Goal: Transaction & Acquisition: Purchase product/service

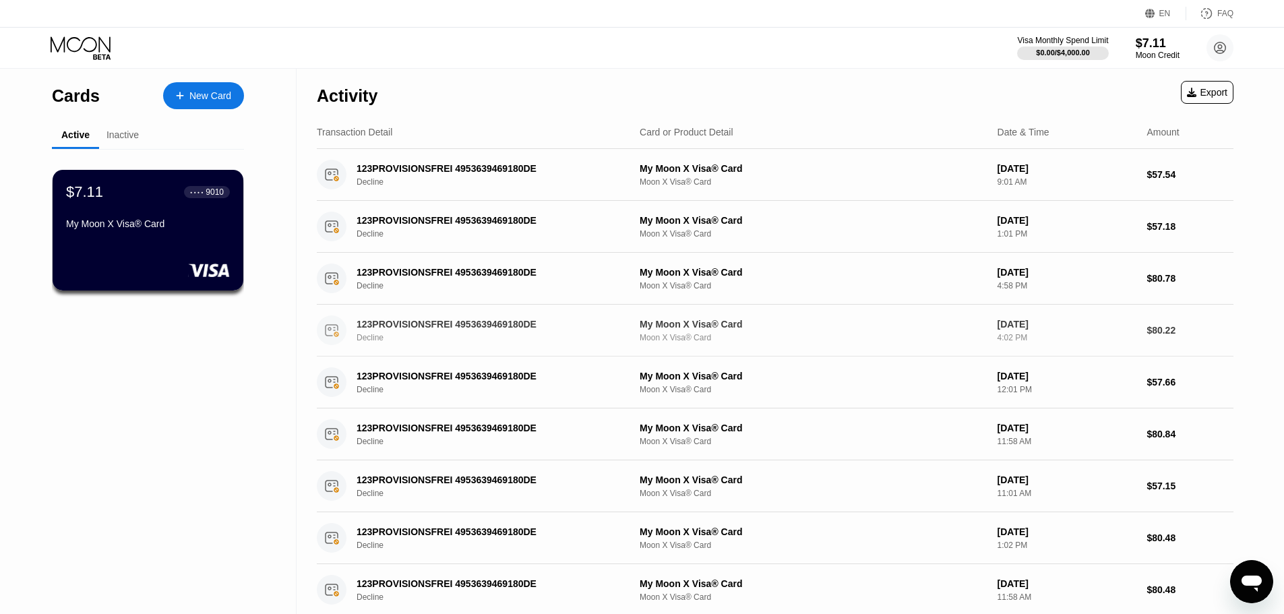
click at [423, 326] on div "123PROVISIONSFREI 4953639469180DE" at bounding box center [488, 324] width 262 height 11
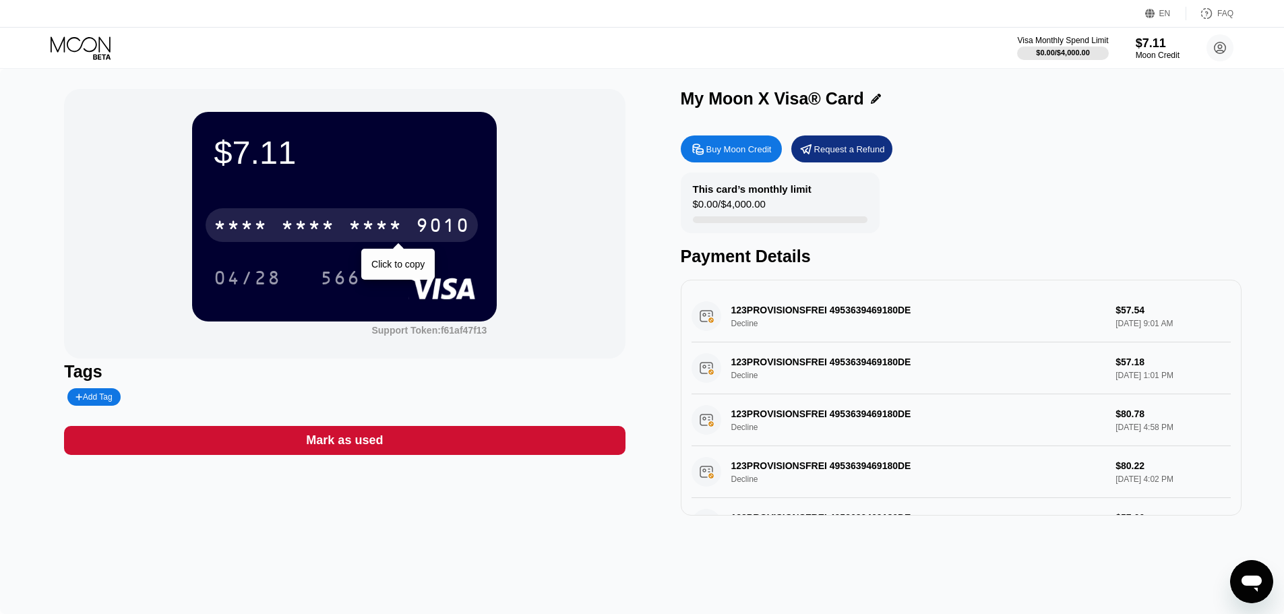
click at [325, 227] on div "* * * *" at bounding box center [308, 227] width 54 height 22
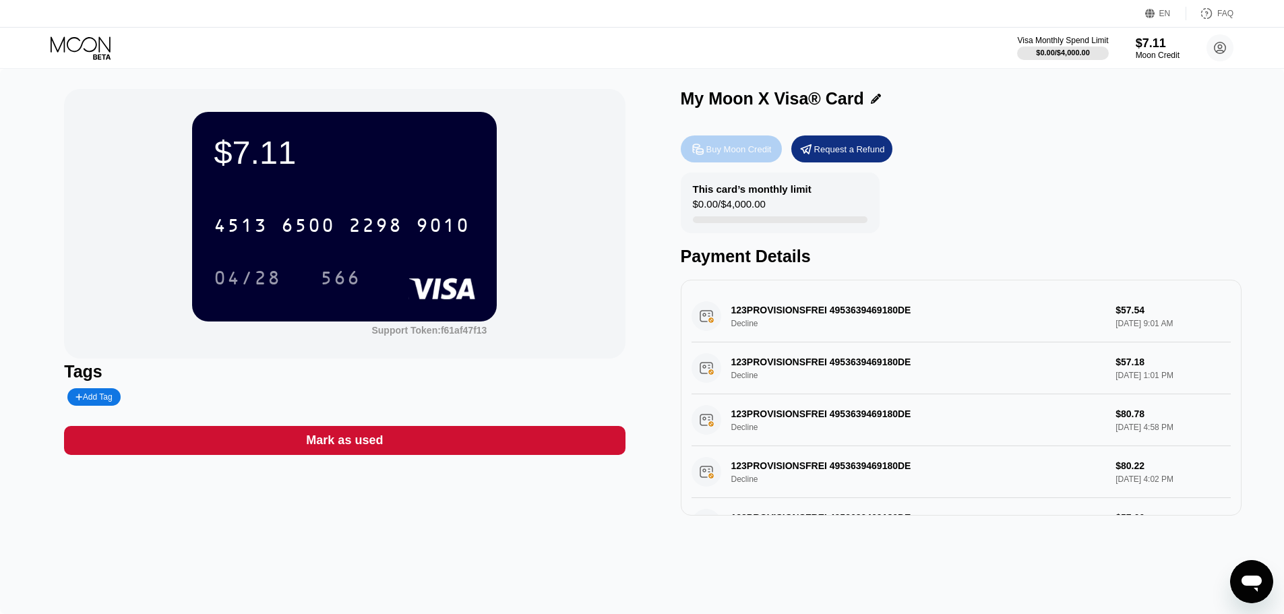
click at [757, 154] on div "Buy Moon Credit" at bounding box center [739, 149] width 65 height 11
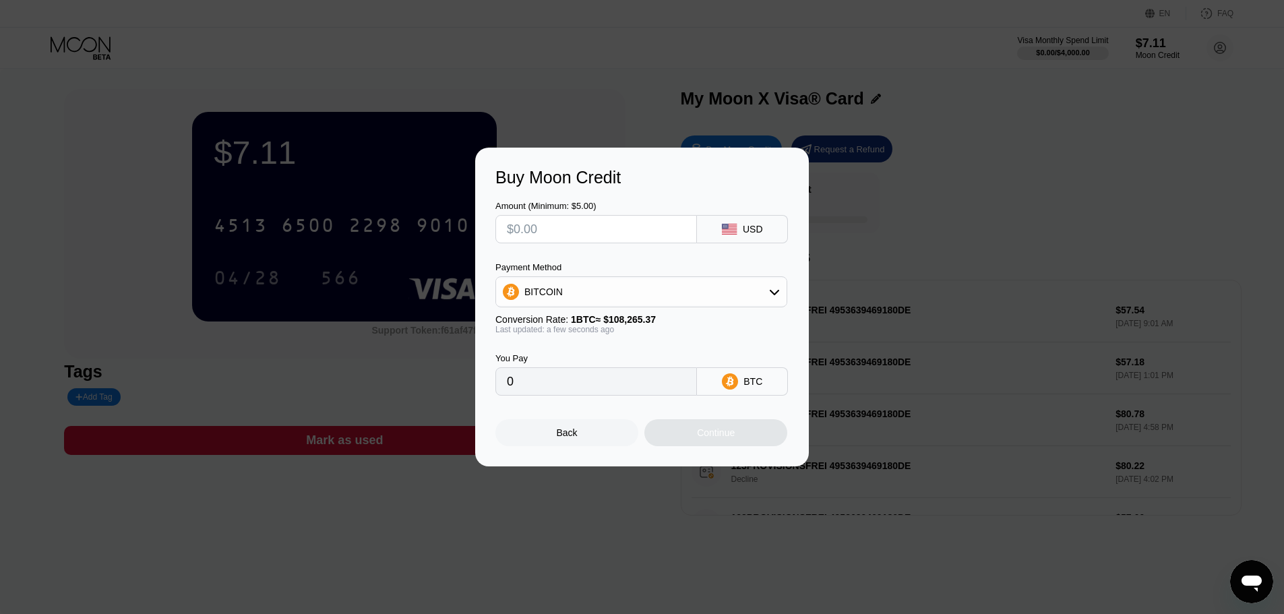
drag, startPoint x: 562, startPoint y: 384, endPoint x: 452, endPoint y: 390, distance: 110.0
click at [454, 390] on div "Buy Moon Credit Amount (Minimum: $5.00) USD Payment Method BITCOIN Conversion R…" at bounding box center [642, 307] width 1284 height 319
click at [566, 392] on input "0" at bounding box center [596, 381] width 179 height 27
click at [565, 386] on input "0" at bounding box center [596, 381] width 179 height 27
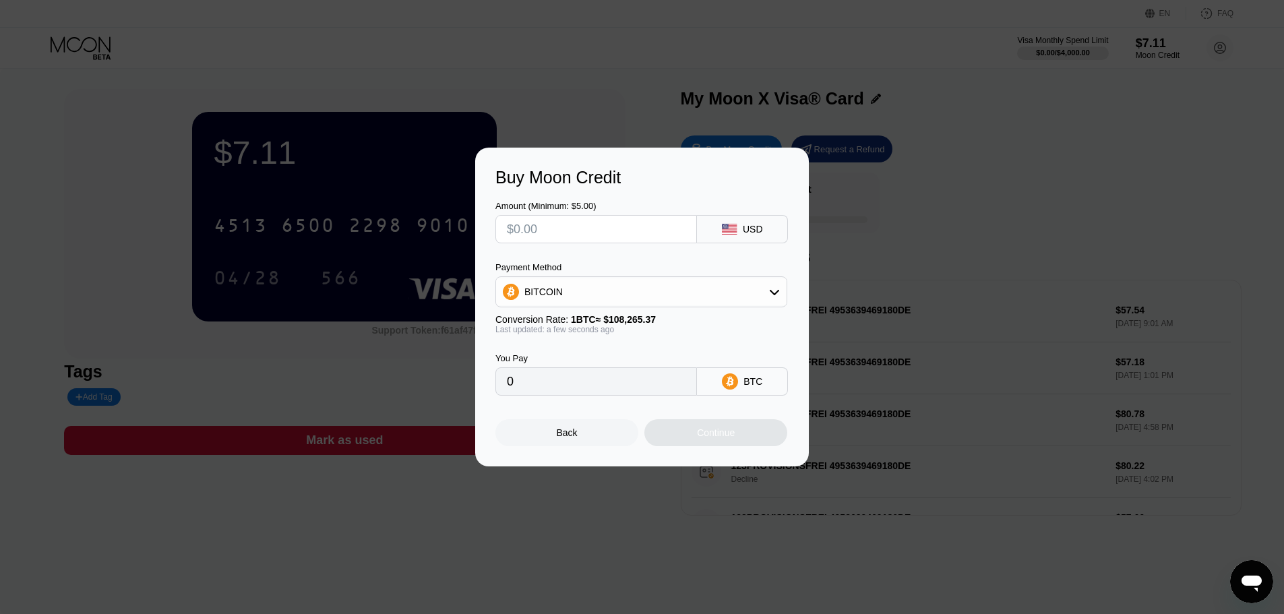
click at [565, 386] on input "0" at bounding box center [596, 381] width 179 height 27
click at [569, 223] on input "text" at bounding box center [596, 229] width 179 height 27
type input "$8"
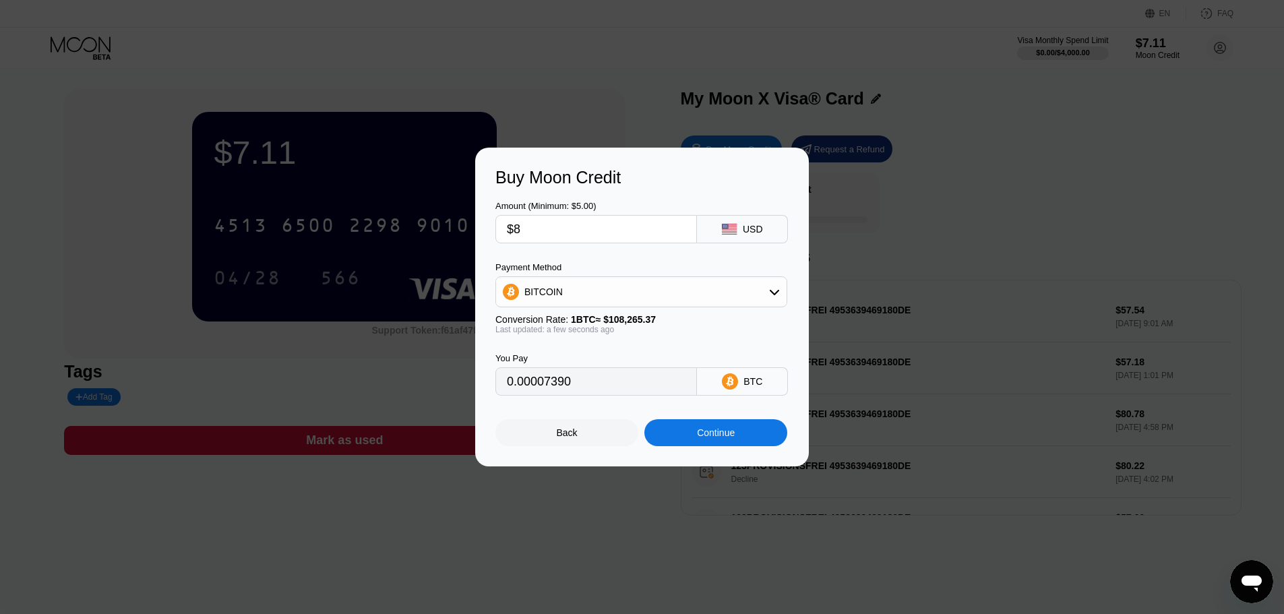
type input "0.00007390"
type input "$80"
type input "0.00073893"
click at [515, 228] on input "$80" at bounding box center [596, 229] width 179 height 27
type input "$60"
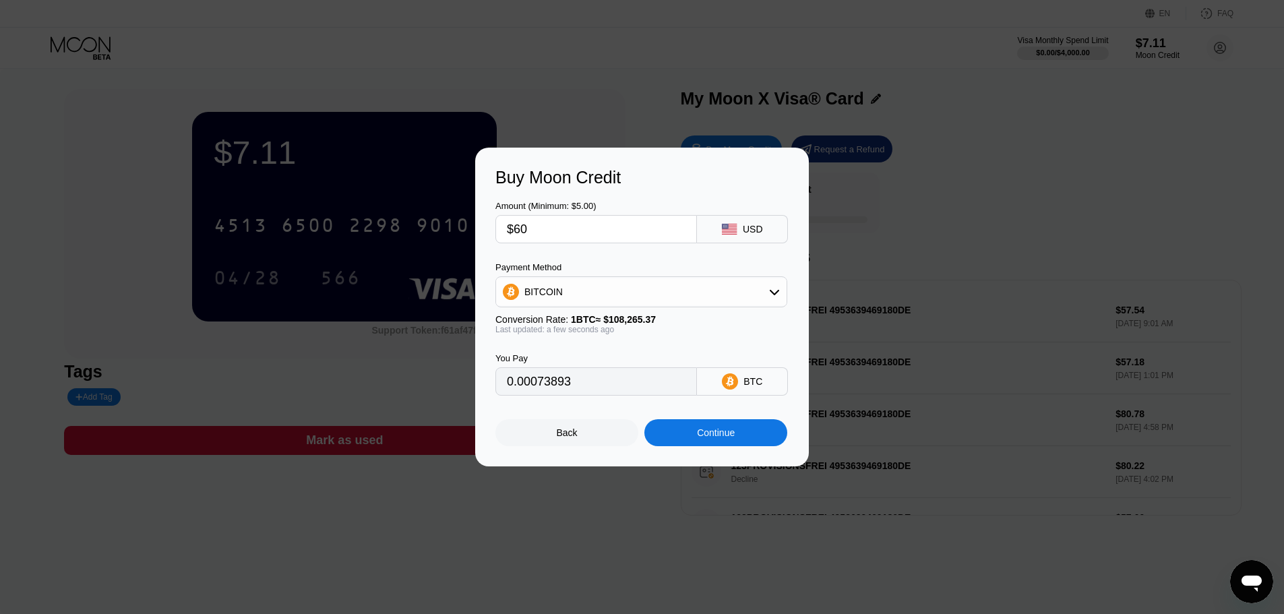
type input "0.00055420"
drag, startPoint x: 523, startPoint y: 225, endPoint x: 535, endPoint y: 223, distance: 11.5
click at [532, 223] on input "$60" at bounding box center [596, 229] width 179 height 27
type input "$65"
type input "0.00060038"
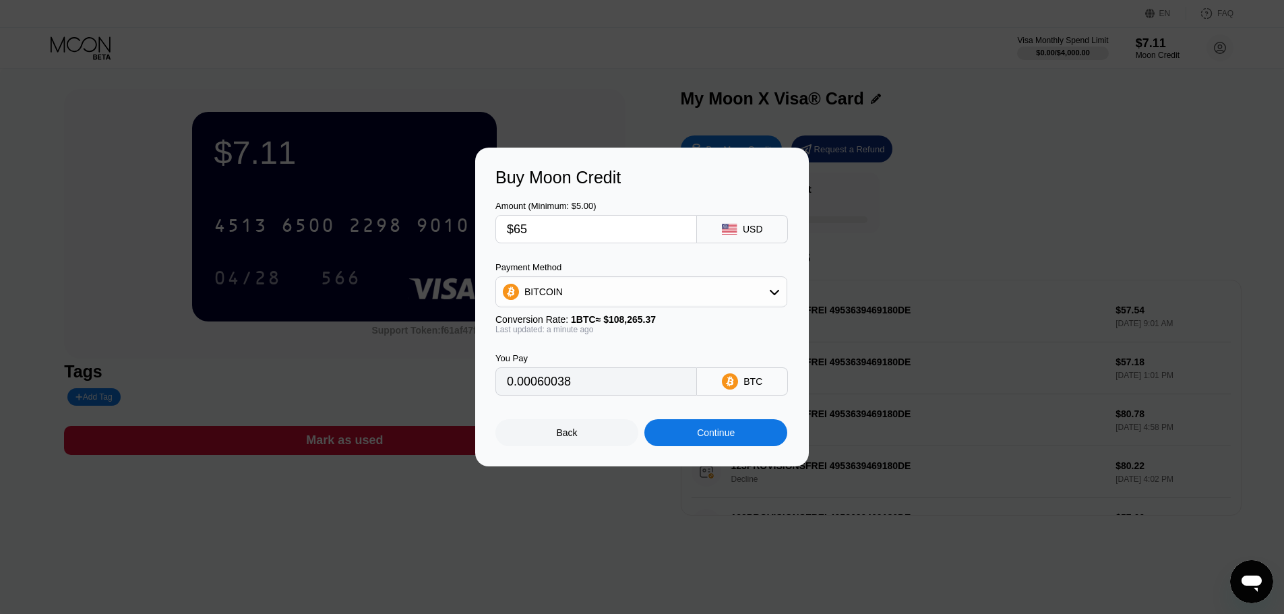
type input "$65"
click at [729, 444] on div "Continue" at bounding box center [716, 432] width 143 height 27
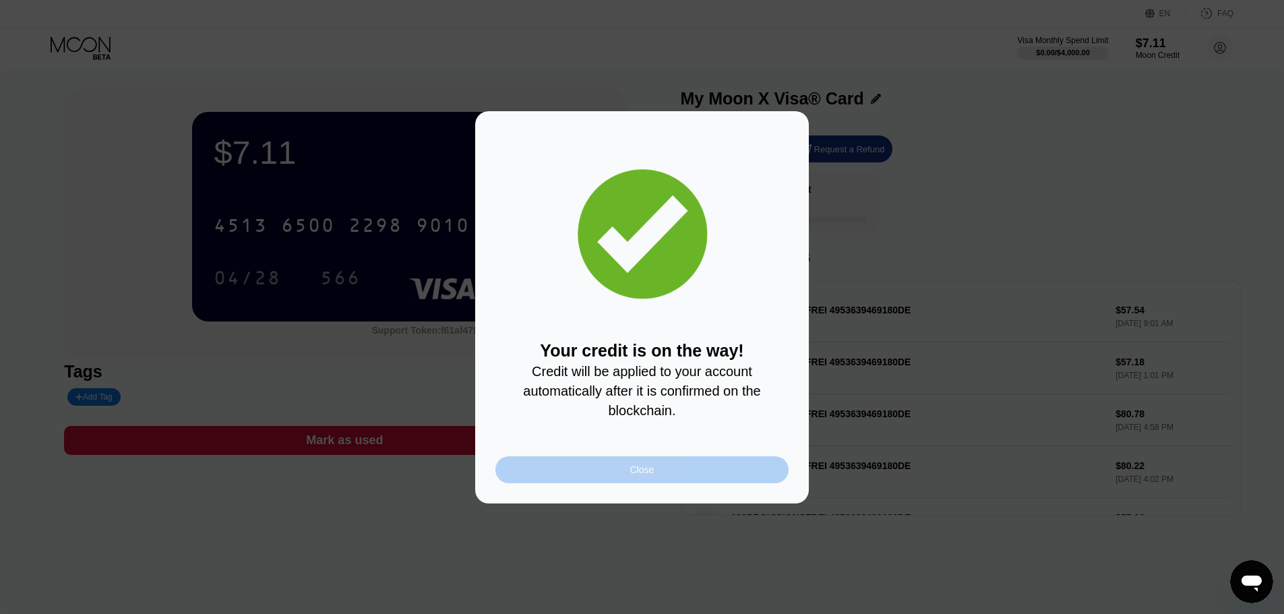
click at [649, 475] on div "Close" at bounding box center [642, 470] width 24 height 11
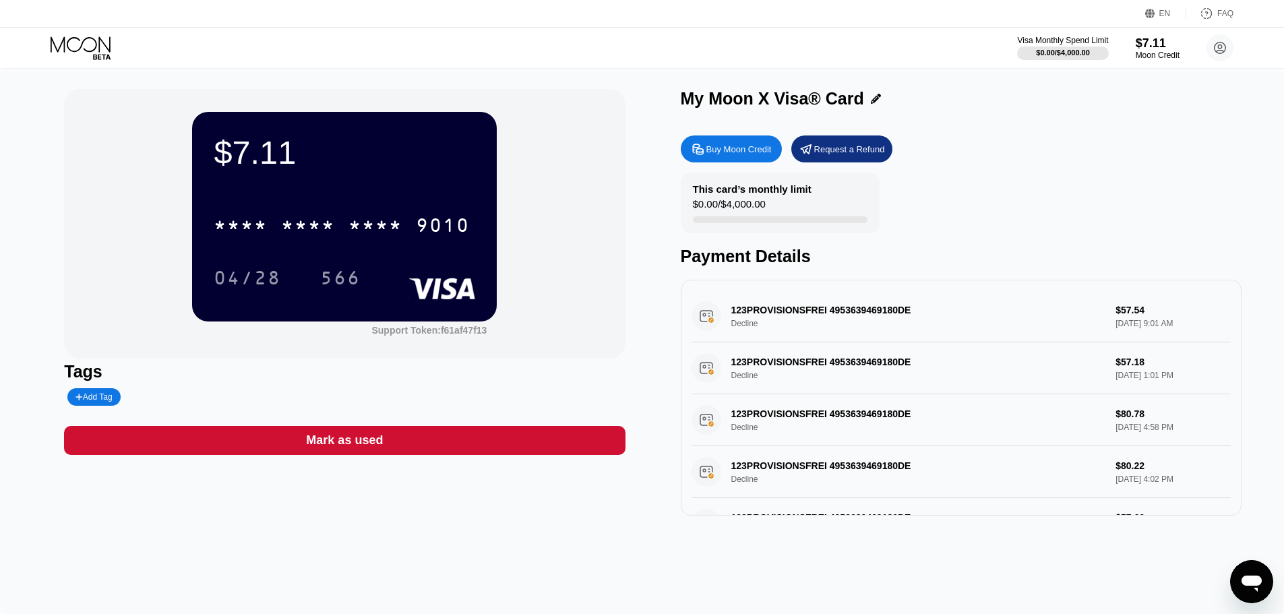
click at [84, 402] on div "Add Tag" at bounding box center [94, 396] width 36 height 9
click at [247, 375] on div "Tags" at bounding box center [344, 372] width 561 height 20
click at [92, 51] on icon at bounding box center [81, 44] width 60 height 16
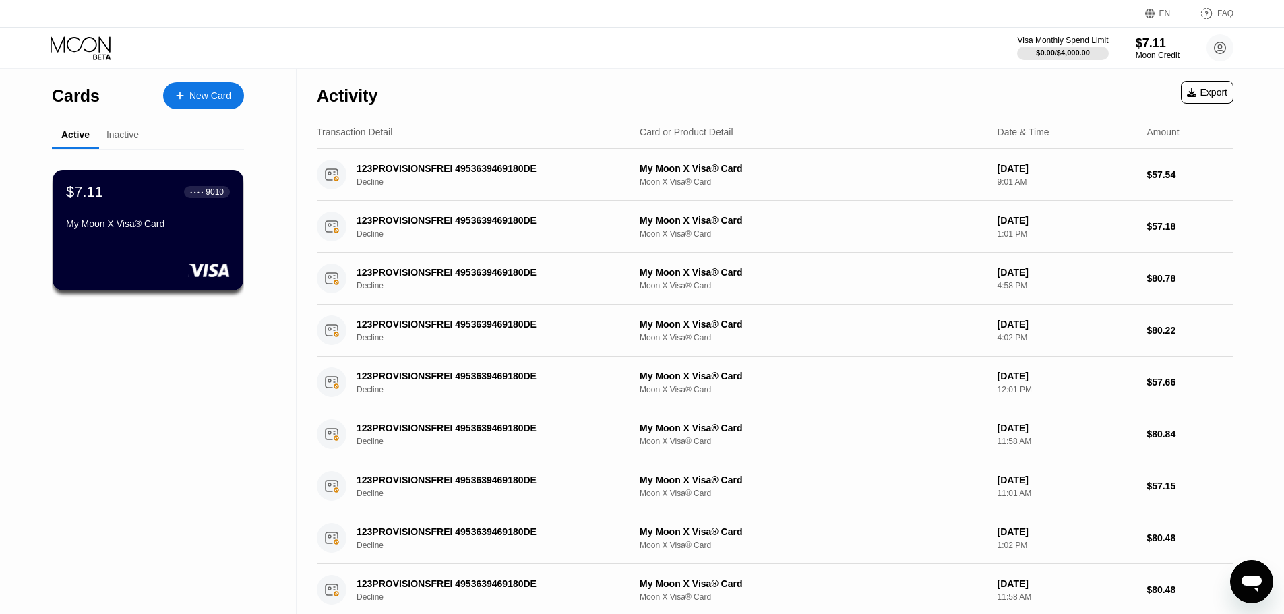
click at [82, 97] on div "Cards" at bounding box center [76, 96] width 48 height 20
click at [189, 90] on div "New Card" at bounding box center [210, 95] width 42 height 11
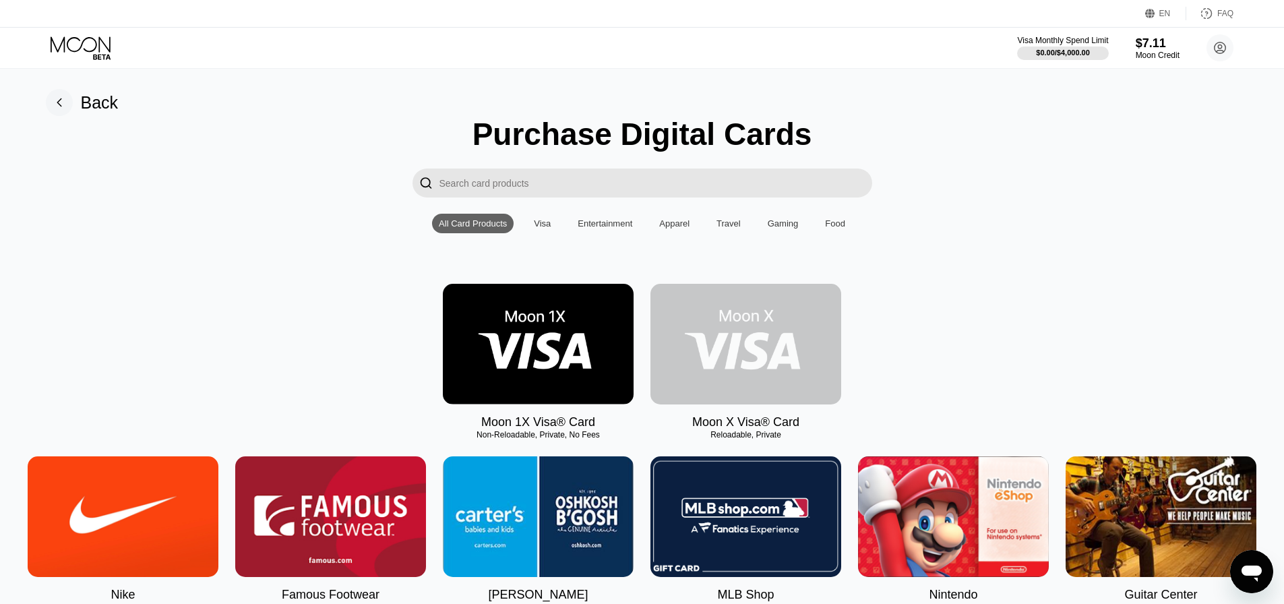
click at [729, 336] on img at bounding box center [746, 344] width 191 height 121
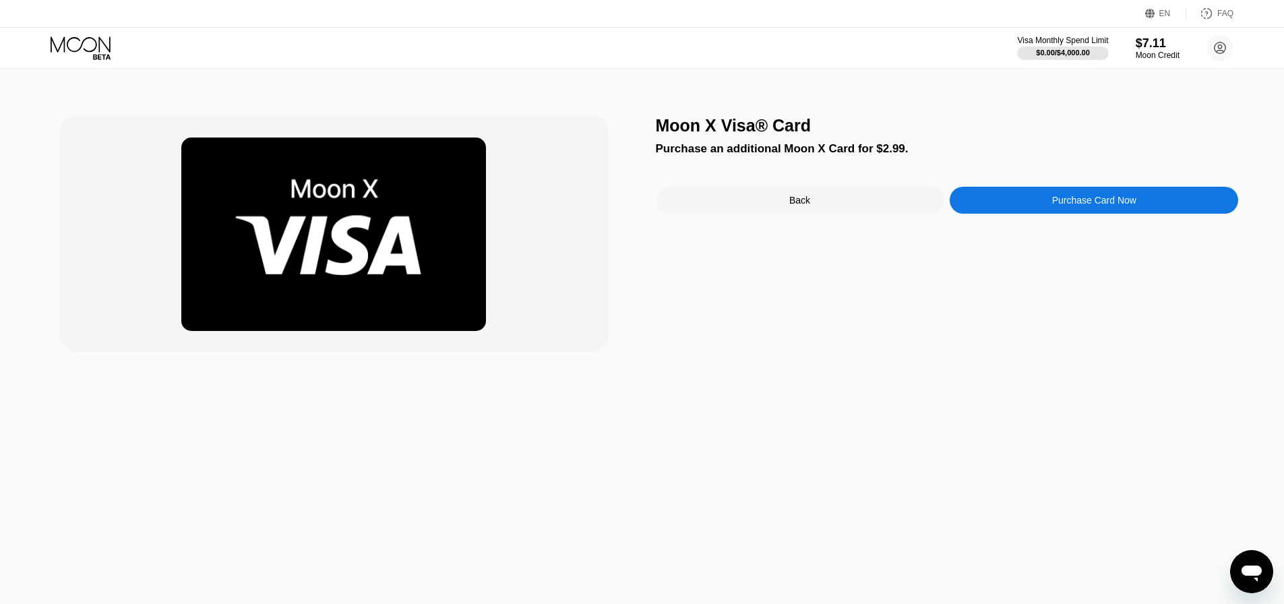
click at [784, 144] on div "Moon X Visa® Card Purchase an additional Moon X Card for $2.99. Back Purchase C…" at bounding box center [947, 234] width 583 height 236
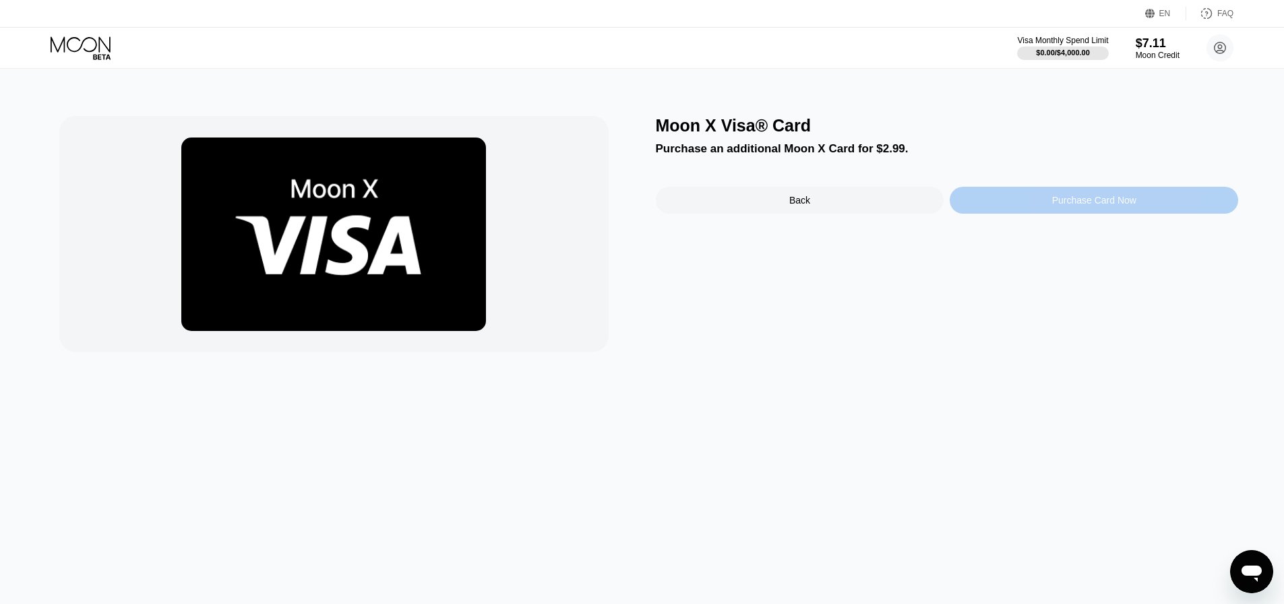
click at [1034, 209] on div "Purchase Card Now" at bounding box center [1094, 200] width 289 height 27
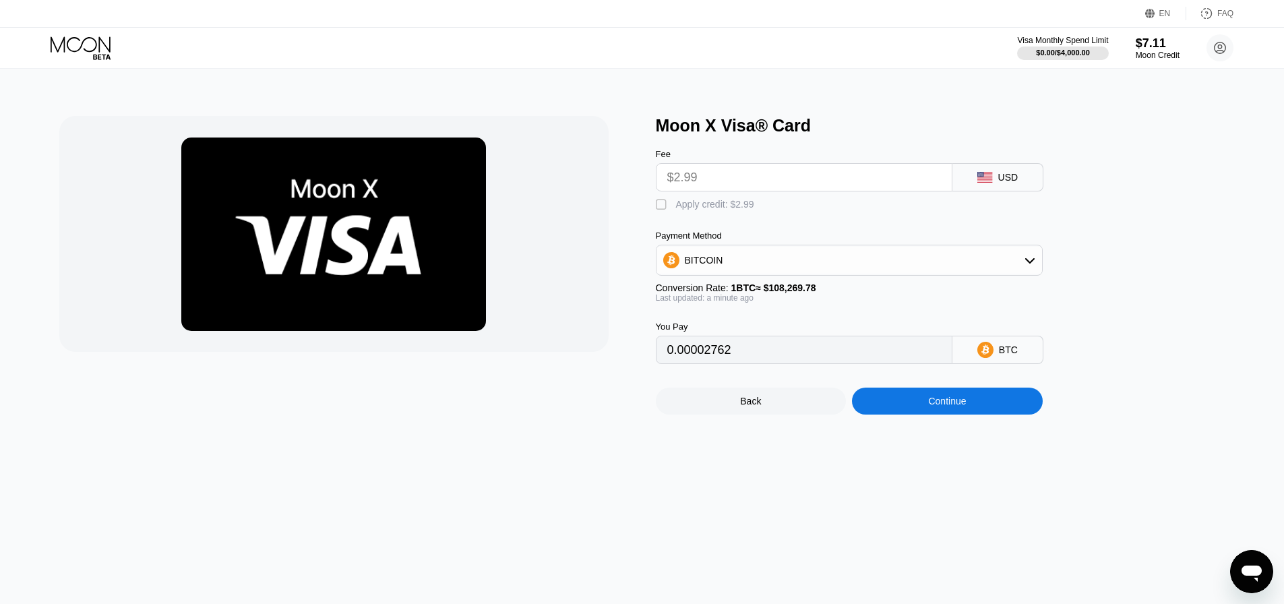
click at [832, 182] on input "$2.99" at bounding box center [805, 177] width 274 height 27
click at [910, 409] on div "Continue" at bounding box center [947, 401] width 191 height 27
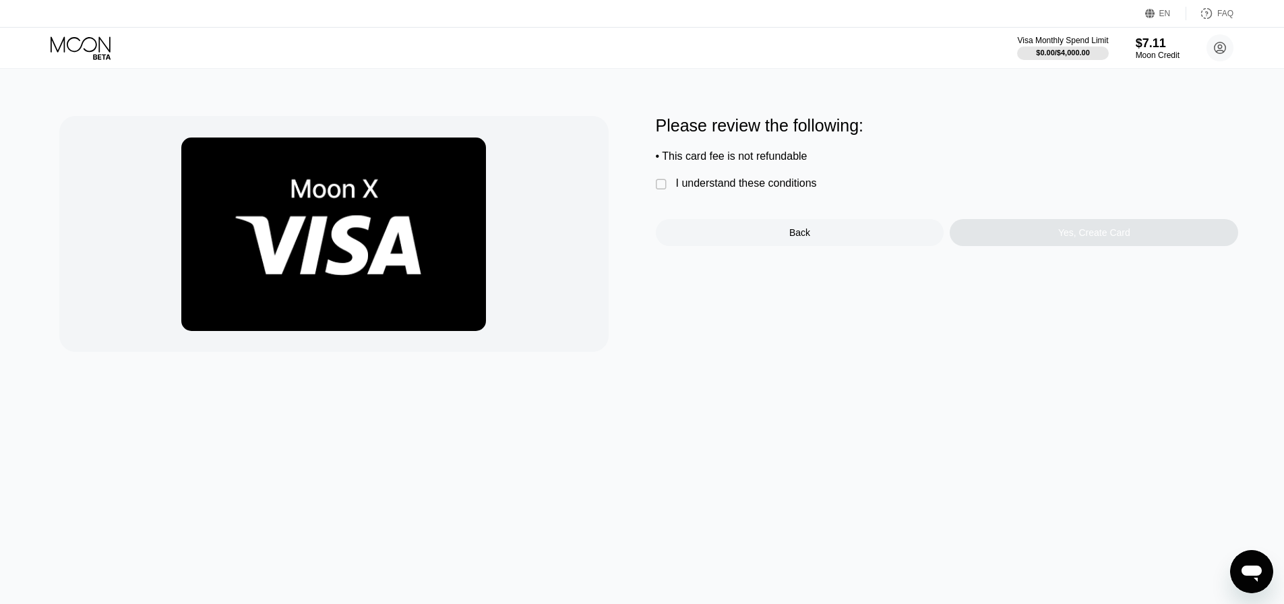
click at [666, 185] on div "" at bounding box center [662, 184] width 13 height 13
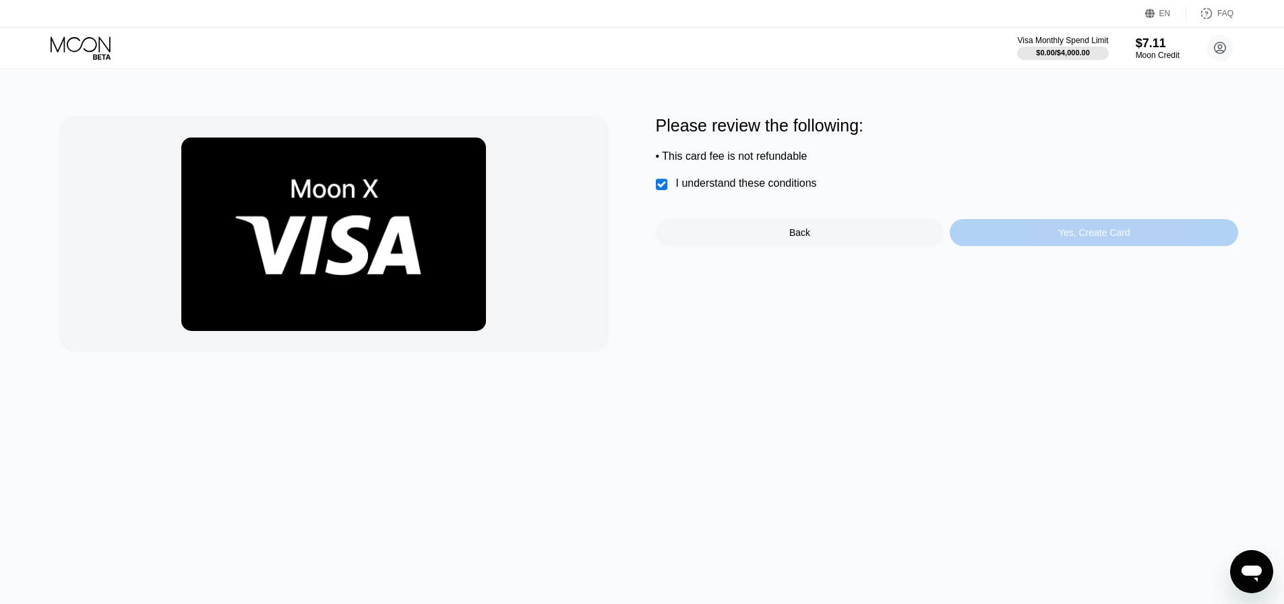
click at [1051, 239] on div "Yes, Create Card" at bounding box center [1094, 232] width 289 height 27
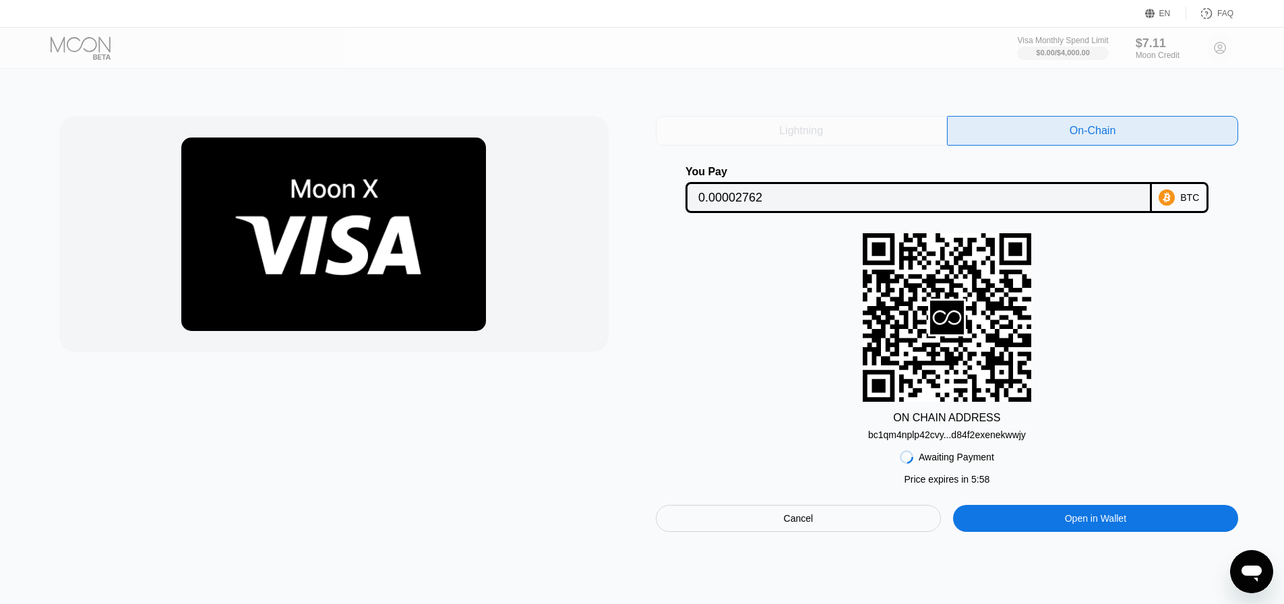
click at [888, 138] on div "Lightning" at bounding box center [801, 131] width 291 height 30
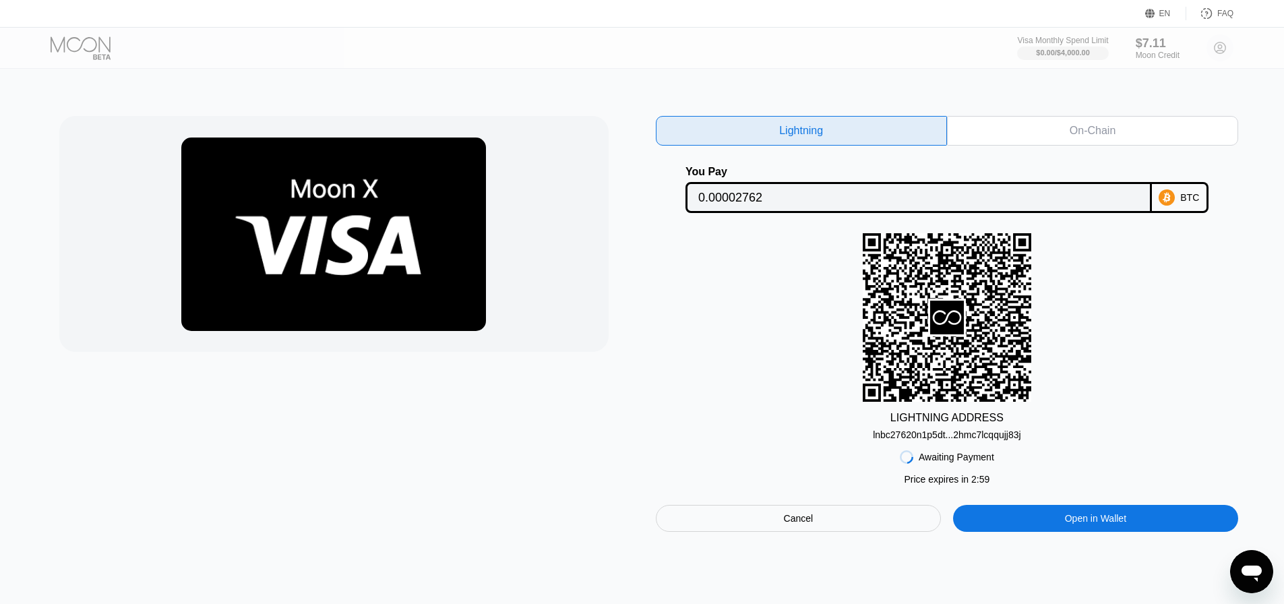
click at [1048, 132] on div "On-Chain" at bounding box center [1092, 131] width 291 height 30
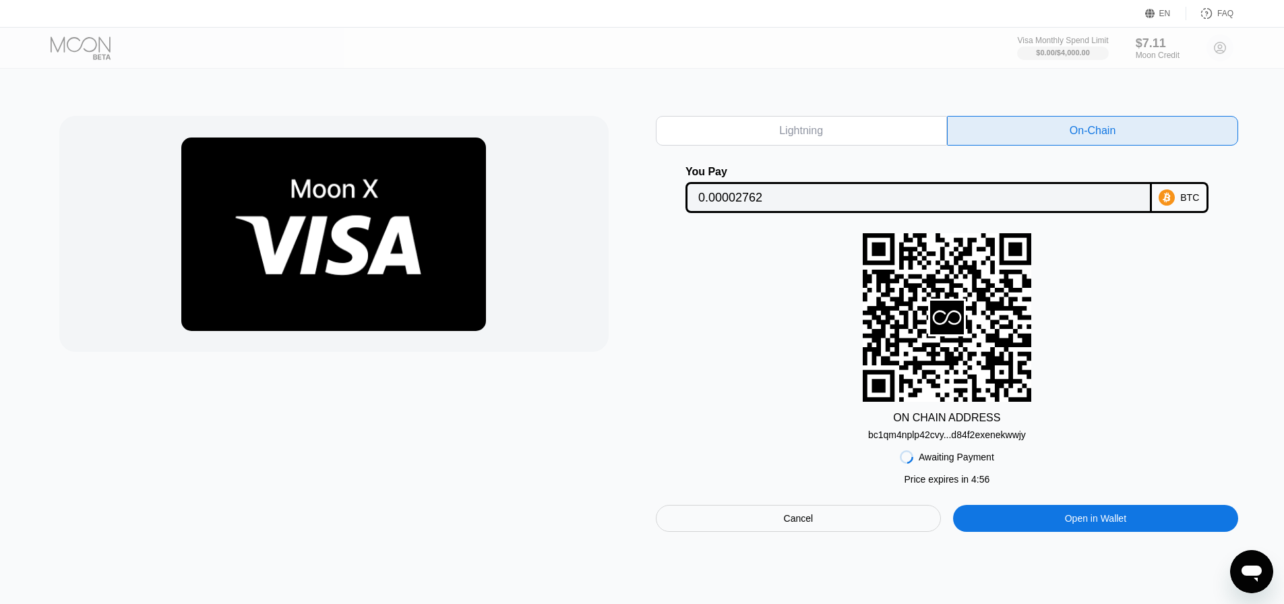
click at [1065, 521] on div "Open in Wallet" at bounding box center [1095, 518] width 61 height 12
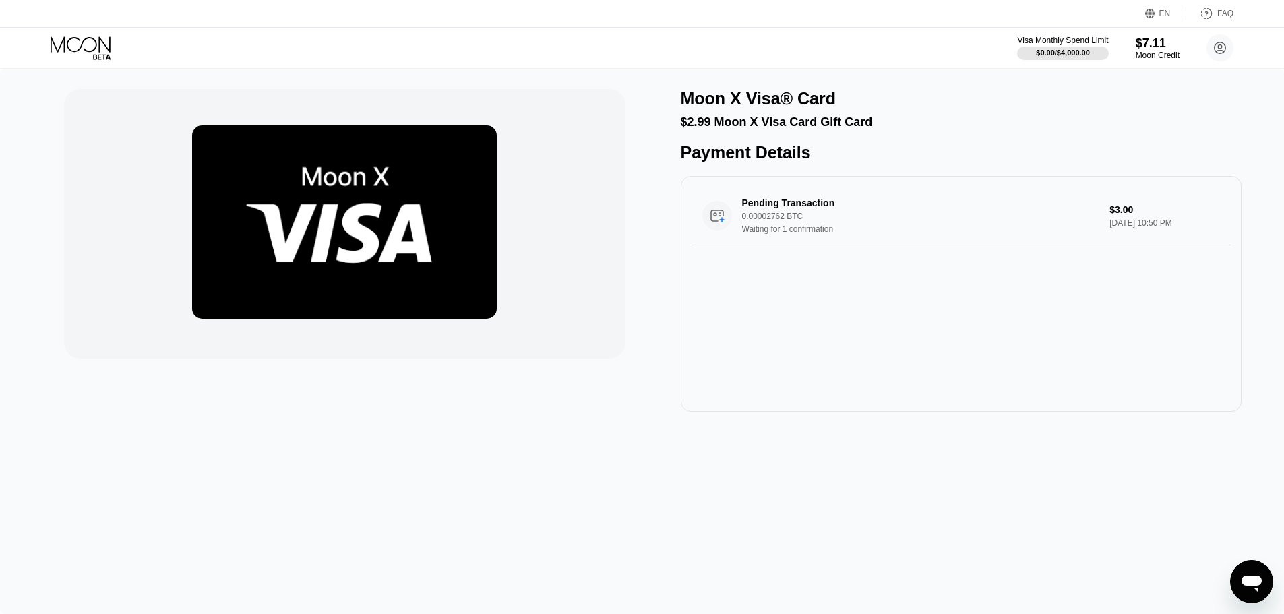
click at [93, 30] on div "Visa Monthly Spend Limit $0.00 / $4,000.00 $7.11 Moon Credit [PERSON_NAME] [EMA…" at bounding box center [642, 48] width 1284 height 40
drag, startPoint x: 92, startPoint y: 34, endPoint x: 94, endPoint y: 50, distance: 15.6
click at [93, 42] on div "Visa Monthly Spend Limit $0.00 / $4,000.00 $7.11 Moon Credit [PERSON_NAME] [EMA…" at bounding box center [642, 48] width 1284 height 40
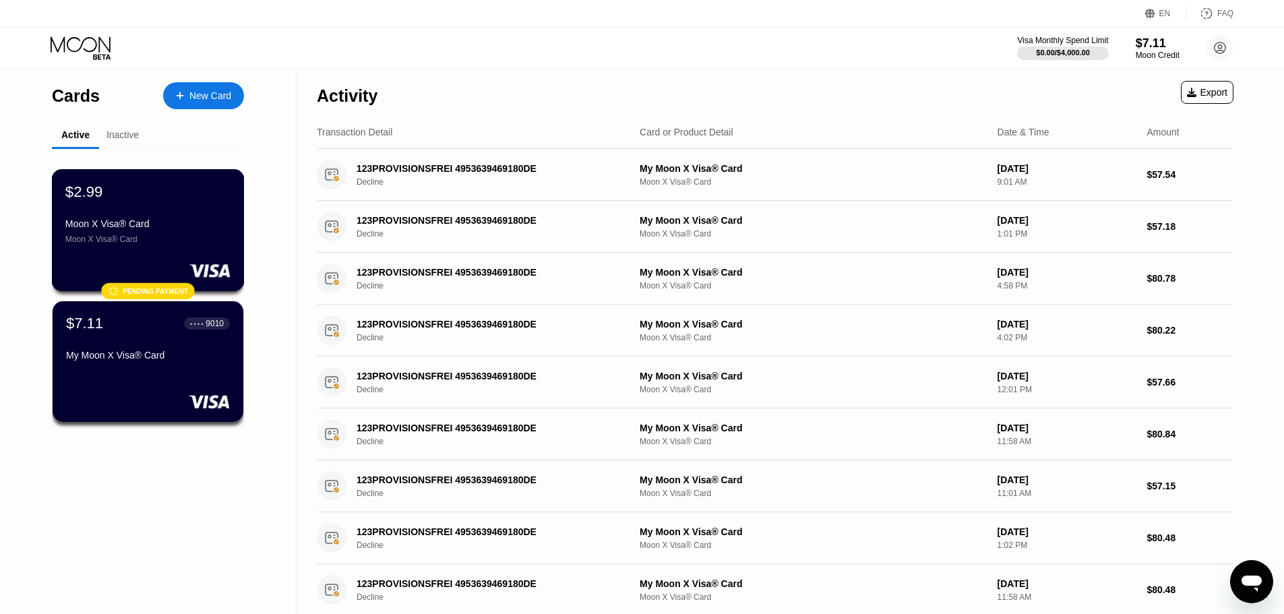
click at [114, 194] on div "$2.99" at bounding box center [147, 192] width 165 height 18
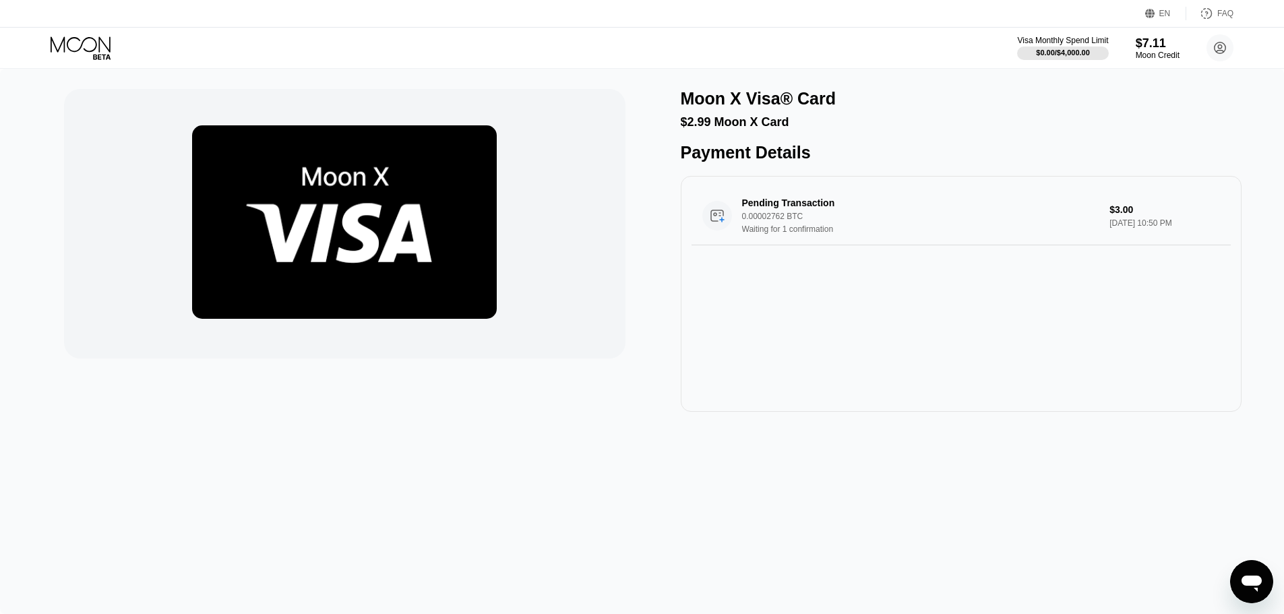
click at [334, 206] on img at bounding box center [344, 222] width 305 height 194
